Goal: Transaction & Acquisition: Purchase product/service

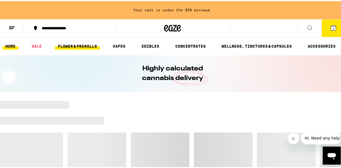
click at [86, 42] on link "FLOWER & PREROLLS" at bounding box center [77, 45] width 45 height 7
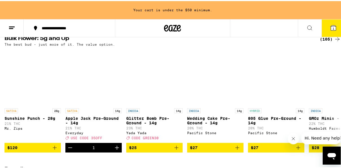
scroll to position [200, 0]
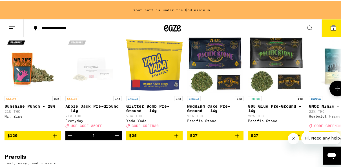
click at [68, 138] on icon "Decrement" at bounding box center [70, 134] width 7 height 7
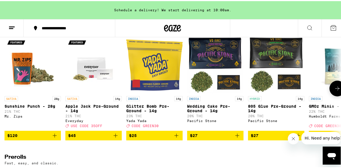
click at [177, 138] on icon "Add to bag" at bounding box center [176, 134] width 7 height 7
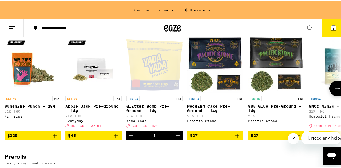
click at [177, 138] on icon "Increment" at bounding box center [177, 134] width 7 height 7
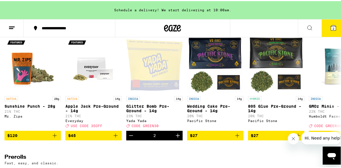
click at [331, 28] on icon at bounding box center [333, 26] width 5 height 5
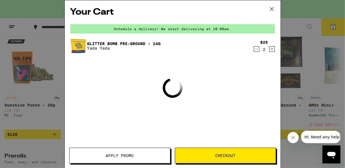
click at [115, 158] on span "Apply Promo" at bounding box center [120, 156] width 28 height 4
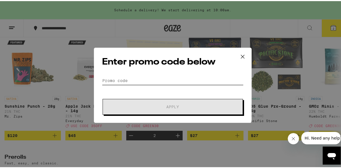
click at [147, 77] on input "Promo Code" at bounding box center [172, 79] width 141 height 8
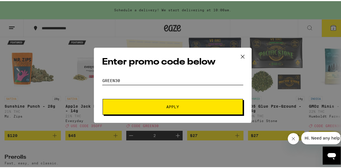
type input "green30"
click at [150, 108] on button "Apply" at bounding box center [173, 106] width 140 height 16
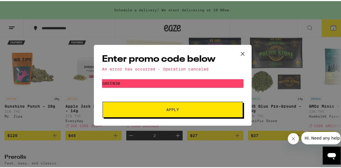
click at [201, 116] on button "Apply" at bounding box center [173, 109] width 140 height 16
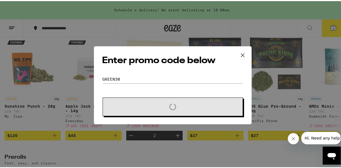
click at [325, 24] on div "Enter promo code below Promo Code green30 Loading" at bounding box center [172, 84] width 345 height 168
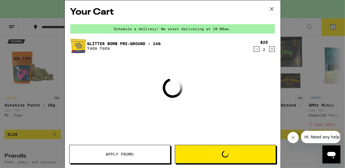
click at [101, 151] on button "Apply Promo" at bounding box center [119, 154] width 101 height 19
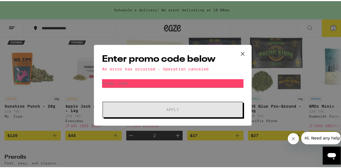
click at [122, 154] on div "Enter promo code below An error has occurred - Operation canceled Promo Code Ap…" at bounding box center [172, 84] width 345 height 168
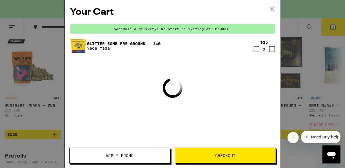
click at [127, 156] on span "Apply Promo" at bounding box center [120, 156] width 28 height 4
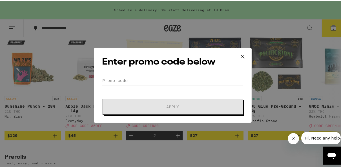
click at [153, 79] on input "Promo Code" at bounding box center [172, 79] width 141 height 8
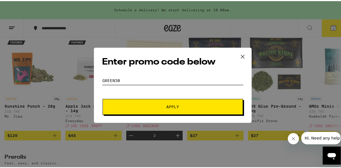
click at [103, 98] on button "Apply" at bounding box center [173, 106] width 140 height 16
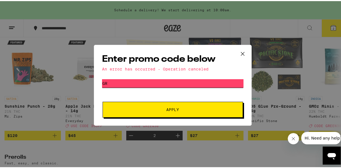
type input "g"
click at [103, 101] on button "Apply" at bounding box center [173, 109] width 140 height 16
type input "3"
type input "green30"
click at [103, 101] on button "Apply" at bounding box center [173, 109] width 140 height 16
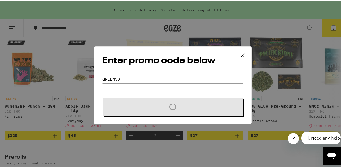
click at [336, 121] on div "Enter promo code below Promo Code green30 Loading" at bounding box center [172, 84] width 345 height 168
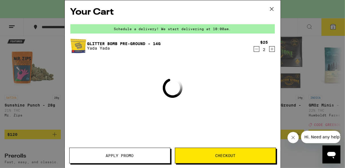
click at [273, 10] on icon at bounding box center [271, 8] width 3 height 3
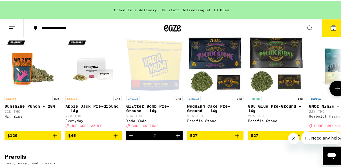
click at [334, 91] on icon at bounding box center [337, 87] width 7 height 7
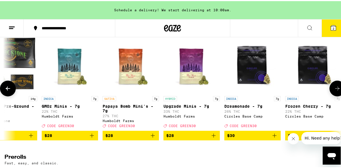
scroll to position [0, 270]
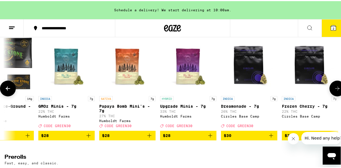
click at [334, 91] on icon at bounding box center [337, 87] width 7 height 7
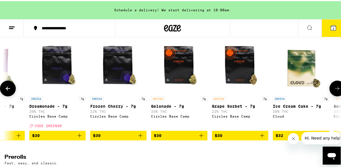
scroll to position [0, 541]
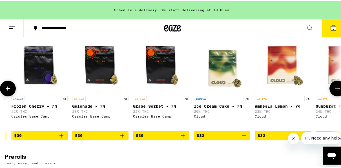
click at [334, 91] on icon at bounding box center [337, 87] width 7 height 7
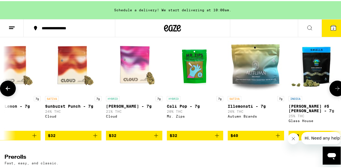
click at [334, 91] on icon at bounding box center [337, 87] width 7 height 7
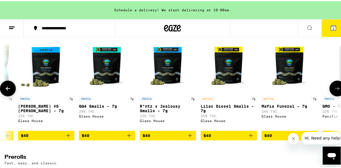
click at [334, 91] on icon at bounding box center [337, 87] width 7 height 7
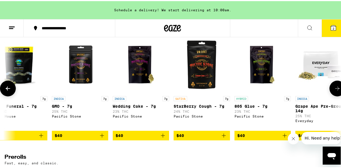
click at [334, 91] on icon at bounding box center [337, 87] width 7 height 7
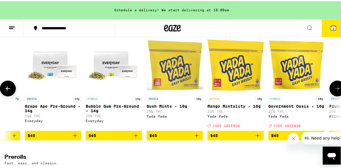
click at [334, 91] on icon at bounding box center [337, 87] width 7 height 7
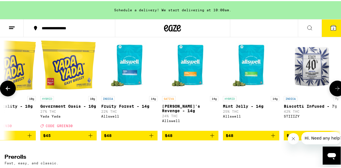
scroll to position [0, 1893]
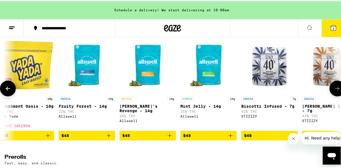
click at [334, 91] on icon at bounding box center [337, 87] width 7 height 7
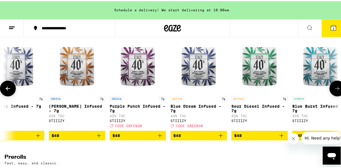
scroll to position [0, 2164]
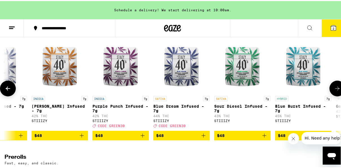
click at [334, 91] on icon at bounding box center [337, 87] width 7 height 7
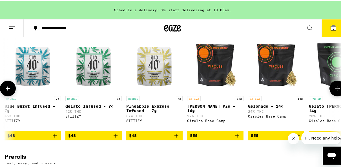
click at [334, 91] on icon at bounding box center [337, 87] width 7 height 7
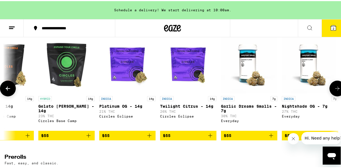
click at [334, 91] on icon at bounding box center [337, 87] width 7 height 7
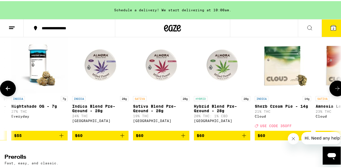
click at [334, 91] on icon at bounding box center [337, 87] width 7 height 7
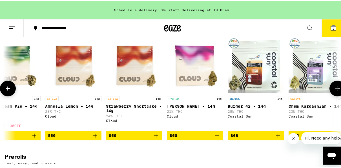
click at [334, 91] on icon at bounding box center [337, 87] width 7 height 7
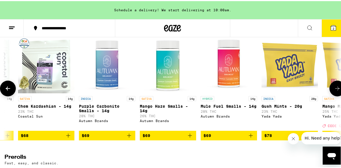
click at [334, 91] on icon at bounding box center [337, 87] width 7 height 7
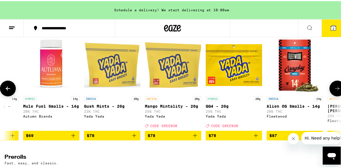
scroll to position [0, 3787]
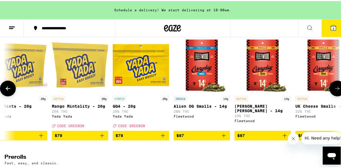
click at [334, 91] on icon at bounding box center [337, 87] width 7 height 7
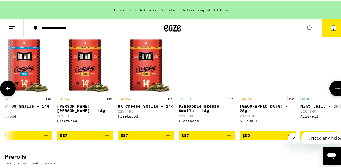
scroll to position [0, 4057]
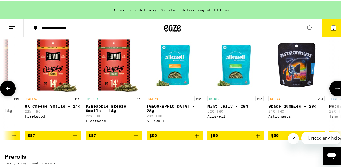
click at [334, 91] on icon at bounding box center [337, 87] width 7 height 7
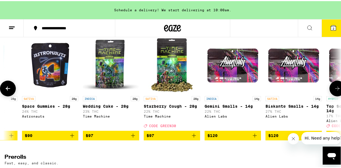
scroll to position [0, 4328]
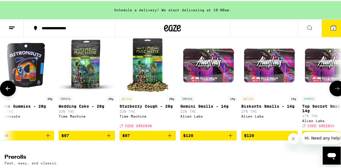
click at [133, 138] on span "$97" at bounding box center [147, 134] width 51 height 7
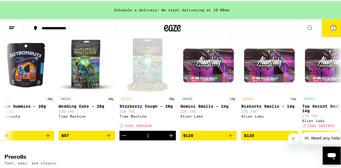
click at [331, 26] on icon at bounding box center [333, 26] width 5 height 5
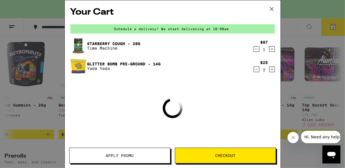
click at [258, 68] on icon "Decrement" at bounding box center [256, 69] width 5 height 7
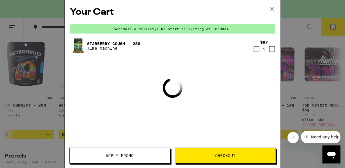
click at [108, 157] on span "Apply Promo" at bounding box center [120, 156] width 28 height 4
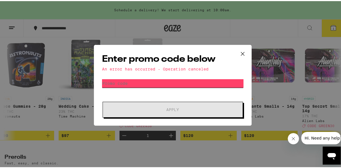
click at [153, 84] on input "Promo Code" at bounding box center [172, 82] width 141 height 8
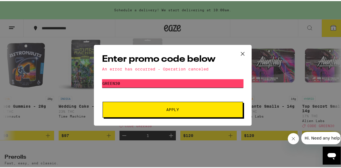
type input "green30"
click at [148, 110] on span "Apply" at bounding box center [172, 109] width 101 height 4
click at [312, 142] on button "Hi. Need any help?" at bounding box center [323, 138] width 44 height 12
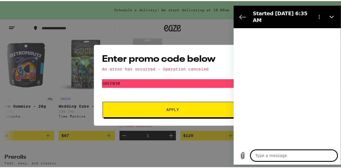
type textarea "x"
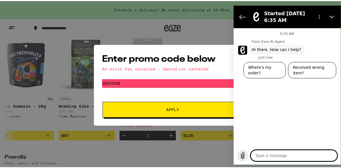
type textarea "c"
type textarea "x"
type textarea "co"
type textarea "x"
type textarea "cod"
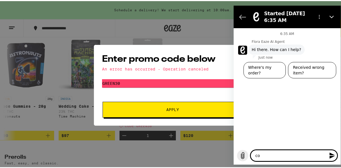
type textarea "x"
type textarea "code"
type textarea "x"
type textarea "code"
type textarea "x"
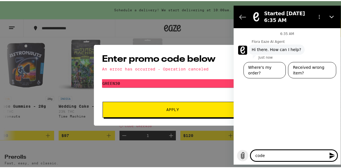
type textarea "code g"
type textarea "x"
type textarea "code gr"
type textarea "x"
type textarea "code gre"
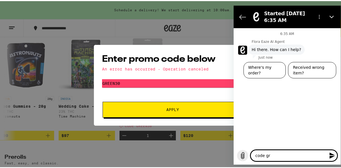
type textarea "x"
type textarea "code gree"
type textarea "x"
type textarea "code green"
type textarea "x"
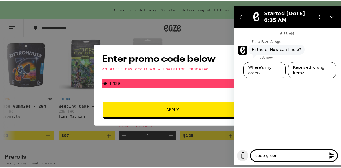
type textarea "code green3"
type textarea "x"
type textarea "code green30"
type textarea "x"
type textarea "code green30"
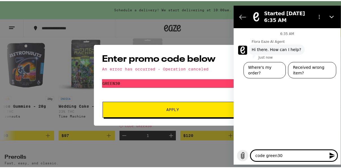
type textarea "x"
type textarea "code green30 d"
type textarea "x"
type textarea "code green30 do"
type textarea "x"
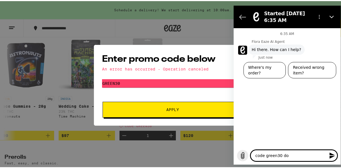
type textarea "code green30 doe"
type textarea "x"
type textarea "code green30 does"
type textarea "x"
type textarea "code green30 does"
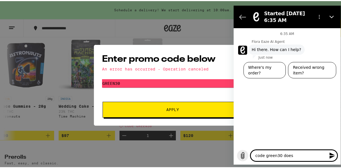
type textarea "x"
type textarea "code green30 does n"
type textarea "x"
type textarea "code green30 does no"
type textarea "x"
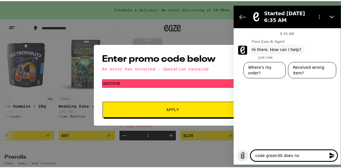
type textarea "code green30 does not"
type textarea "x"
type textarea "code green30 does not"
type textarea "x"
type textarea "code green30 does not w"
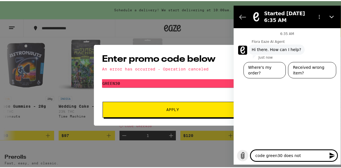
type textarea "x"
type textarea "code green30 does not wo"
type textarea "x"
type textarea "code green30 does not wor"
type textarea "x"
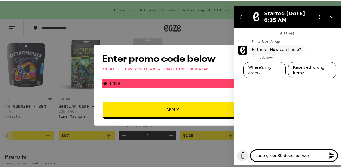
type textarea "code green30 does not work"
type textarea "x"
type textarea "code green30 does not work"
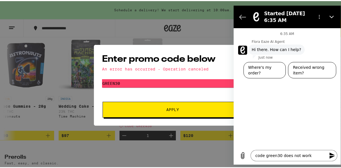
click at [332, 156] on icon "Send message" at bounding box center [331, 155] width 5 height 6
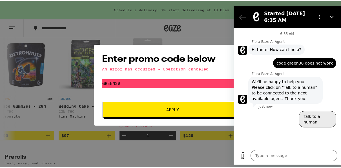
click at [313, 115] on button "Talk to a human" at bounding box center [317, 119] width 37 height 16
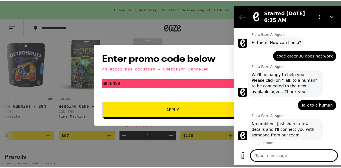
type textarea "x"
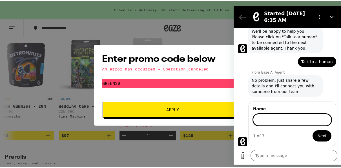
scroll to position [50, 0]
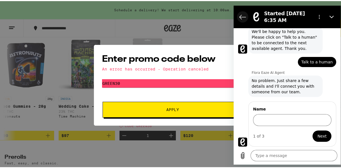
click at [244, 12] on button "Back to the conversation list" at bounding box center [242, 16] width 11 height 11
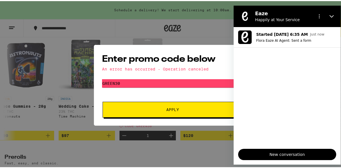
click at [244, 12] on figure at bounding box center [244, 15] width 11 height 11
click at [212, 23] on div "Enter promo code below An error has occurred - Operation canceled Promo Code gr…" at bounding box center [172, 84] width 345 height 168
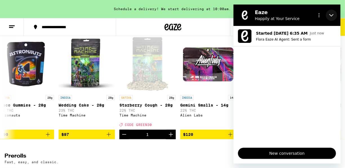
click at [329, 14] on button "Close" at bounding box center [331, 15] width 11 height 11
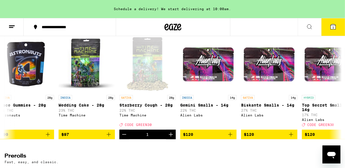
click at [334, 27] on div "Your Cart Schedule a delivery! We start delivering at 10:00am. Starberry Cough …" at bounding box center [172, 84] width 345 height 168
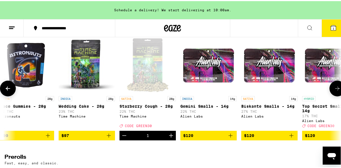
click at [125, 138] on icon "Decrement" at bounding box center [124, 134] width 7 height 7
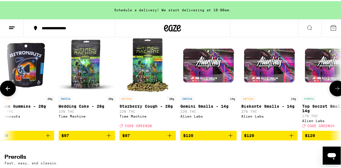
click at [10, 91] on icon at bounding box center [8, 87] width 7 height 7
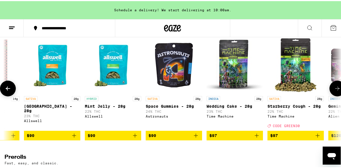
click at [10, 91] on icon at bounding box center [8, 87] width 7 height 7
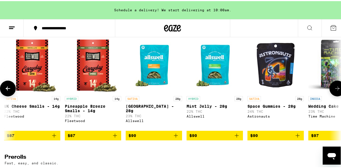
click at [10, 91] on icon at bounding box center [8, 87] width 7 height 7
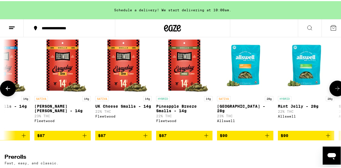
click at [10, 91] on icon at bounding box center [8, 87] width 7 height 7
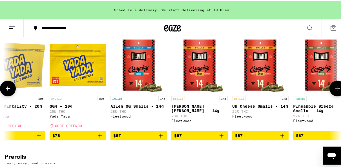
click at [10, 91] on icon at bounding box center [8, 87] width 7 height 7
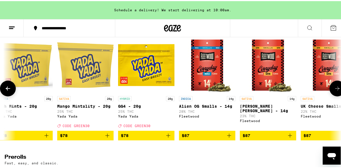
click at [10, 91] on icon at bounding box center [8, 87] width 7 height 7
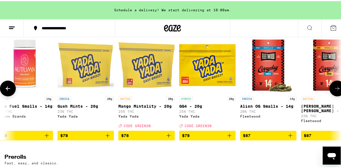
click at [10, 91] on icon at bounding box center [8, 87] width 7 height 7
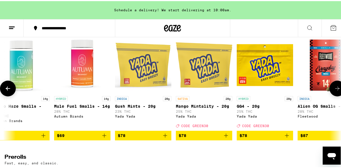
click at [10, 91] on icon at bounding box center [8, 87] width 7 height 7
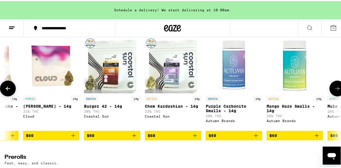
click at [10, 91] on icon at bounding box center [8, 87] width 7 height 7
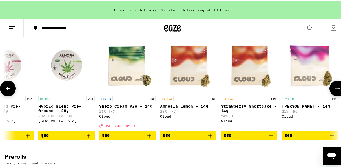
click at [10, 91] on icon at bounding box center [8, 87] width 7 height 7
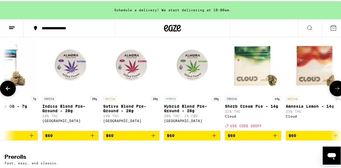
click at [10, 91] on icon at bounding box center [8, 87] width 7 height 7
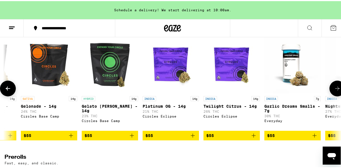
click at [10, 91] on icon at bounding box center [8, 87] width 7 height 7
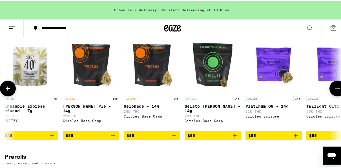
click at [10, 91] on icon at bounding box center [8, 87] width 7 height 7
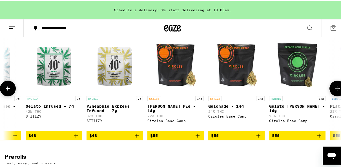
click at [10, 91] on icon at bounding box center [8, 87] width 7 height 7
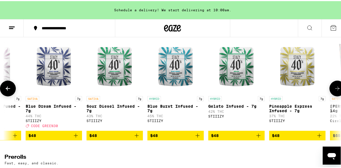
click at [10, 91] on icon at bounding box center [8, 87] width 7 height 7
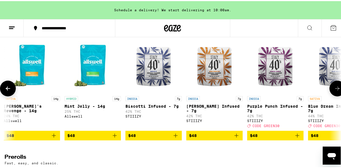
click at [10, 91] on icon at bounding box center [8, 87] width 7 height 7
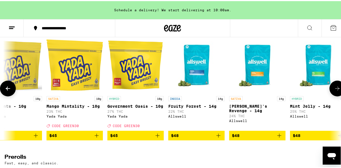
click at [10, 91] on icon at bounding box center [8, 87] width 7 height 7
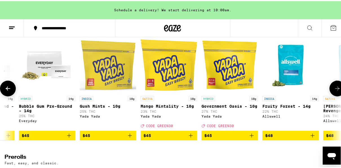
click at [10, 91] on icon at bounding box center [8, 87] width 7 height 7
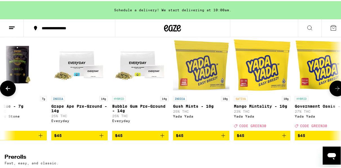
click at [10, 91] on icon at bounding box center [8, 87] width 7 height 7
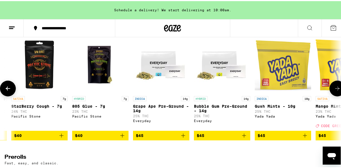
click at [10, 91] on icon at bounding box center [8, 87] width 7 height 7
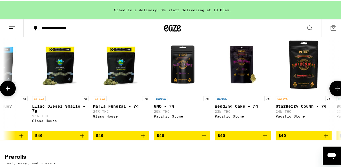
click at [10, 91] on icon at bounding box center [8, 87] width 7 height 7
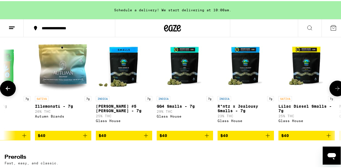
click at [10, 91] on icon at bounding box center [8, 87] width 7 height 7
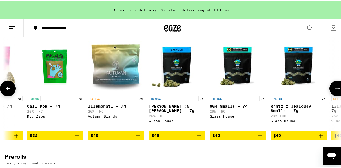
click at [10, 91] on icon at bounding box center [8, 87] width 7 height 7
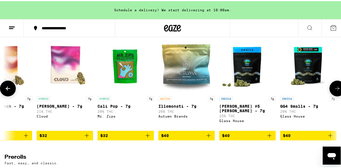
click at [10, 91] on icon at bounding box center [8, 87] width 7 height 7
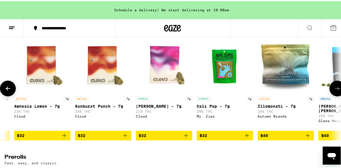
click at [10, 91] on icon at bounding box center [8, 87] width 7 height 7
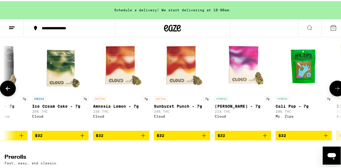
click at [10, 91] on icon at bounding box center [8, 87] width 7 height 7
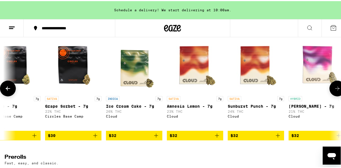
click at [10, 91] on icon at bounding box center [8, 87] width 7 height 7
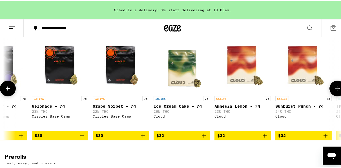
click at [10, 91] on icon at bounding box center [8, 87] width 7 height 7
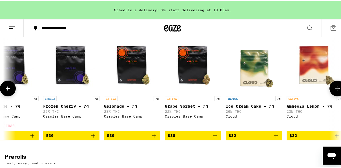
click at [10, 91] on icon at bounding box center [8, 87] width 7 height 7
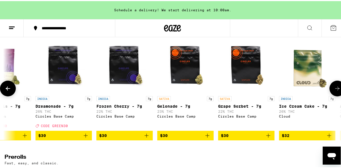
click at [10, 91] on icon at bounding box center [8, 87] width 7 height 7
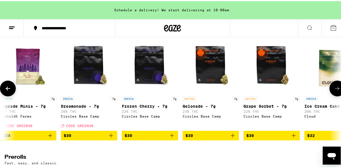
click at [10, 91] on icon at bounding box center [8, 87] width 7 height 7
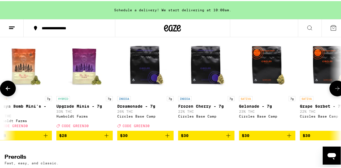
click at [10, 91] on icon at bounding box center [8, 87] width 7 height 7
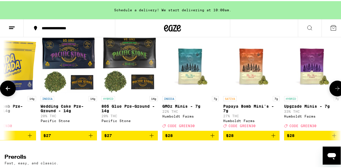
click at [10, 91] on icon at bounding box center [8, 87] width 7 height 7
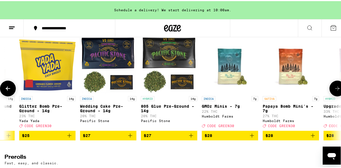
scroll to position [0, 24]
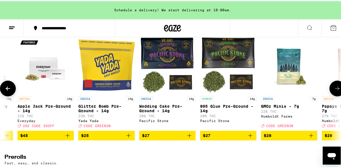
click at [10, 91] on icon at bounding box center [8, 87] width 7 height 7
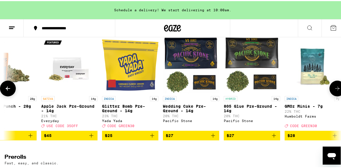
scroll to position [0, 0]
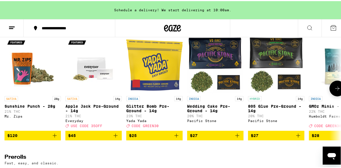
click at [178, 138] on icon "Add to bag" at bounding box center [176, 134] width 7 height 7
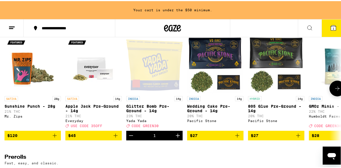
click at [178, 138] on icon "Increment" at bounding box center [177, 134] width 7 height 7
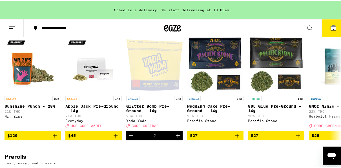
click at [332, 27] on span "2" at bounding box center [333, 27] width 2 height 3
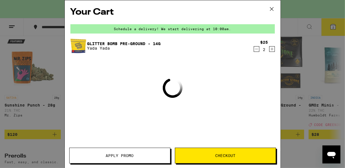
click at [148, 153] on button "Apply Promo" at bounding box center [119, 156] width 101 height 16
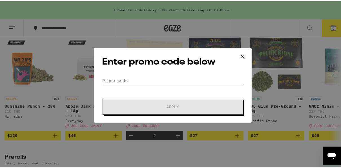
click at [172, 79] on input "Promo Code" at bounding box center [172, 79] width 141 height 8
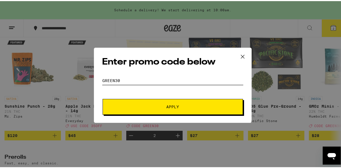
type input "green30"
click at [103, 98] on button "Apply" at bounding box center [173, 106] width 140 height 16
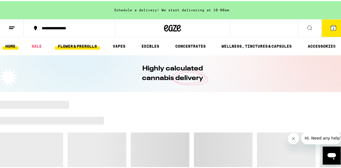
click at [77, 46] on link "FLOWER & PREROLLS" at bounding box center [77, 45] width 45 height 7
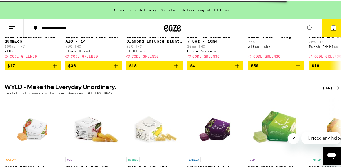
scroll to position [294, 0]
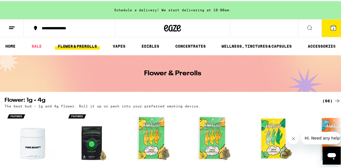
click at [333, 26] on button "2" at bounding box center [333, 26] width 24 height 17
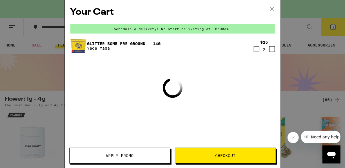
click at [165, 147] on div "Your Cart Schedule a delivery! We start delivering at 10:00am. Glitter Bomb Pre…" at bounding box center [173, 75] width 216 height 151
click at [157, 154] on span "Apply Promo" at bounding box center [120, 156] width 101 height 4
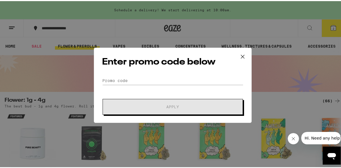
click at [174, 84] on form "Promo Code Apply" at bounding box center [172, 94] width 141 height 38
click at [177, 75] on div "Enter promo code below Promo Code Apply" at bounding box center [173, 83] width 158 height 75
click at [171, 79] on input "Promo Code" at bounding box center [172, 79] width 141 height 8
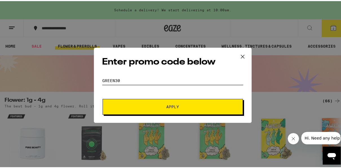
type input "green30"
click at [175, 104] on span "Apply" at bounding box center [172, 106] width 13 height 4
